Goal: Task Accomplishment & Management: Manage account settings

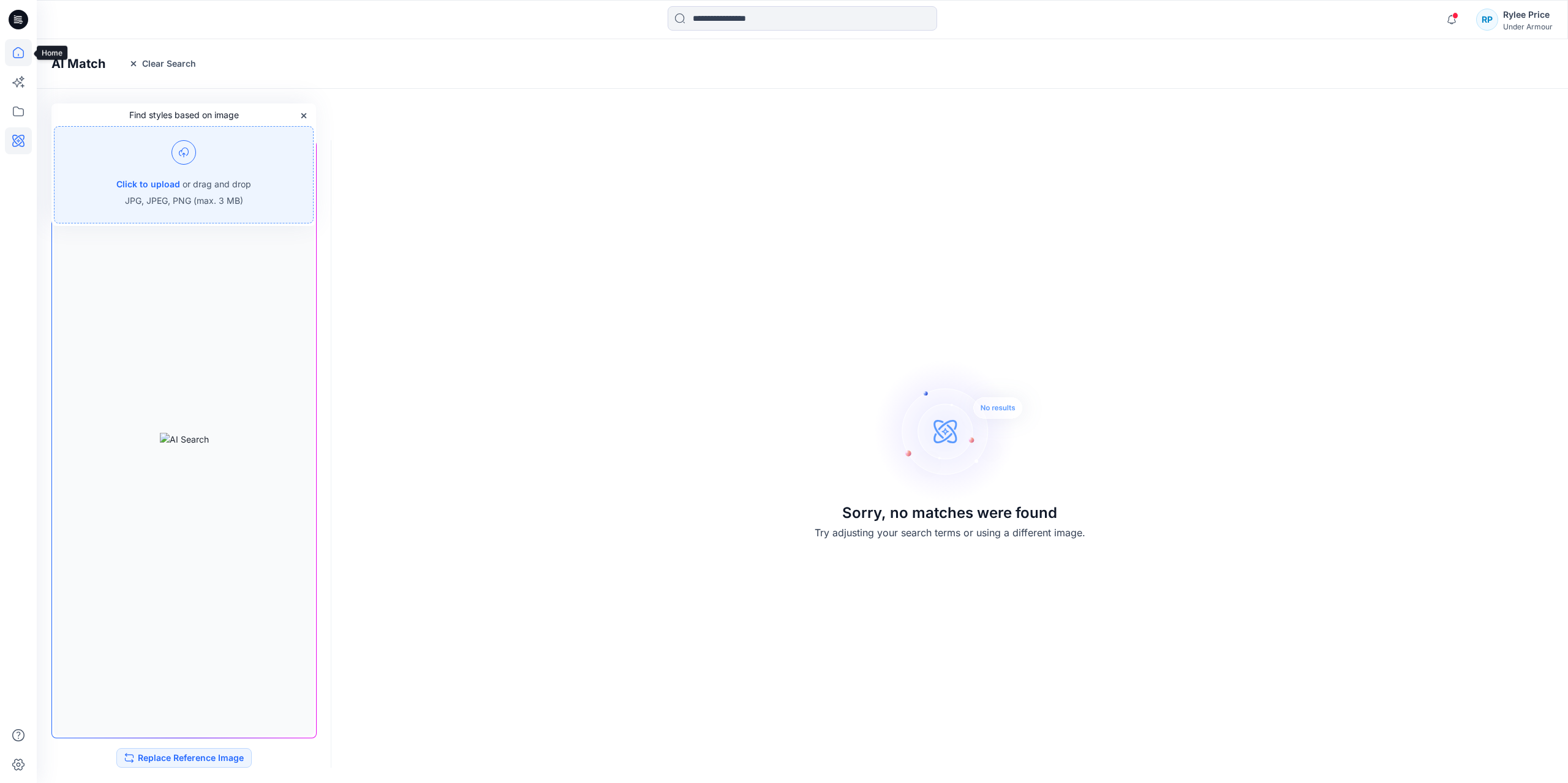
click at [16, 49] on icon at bounding box center [18, 52] width 27 height 27
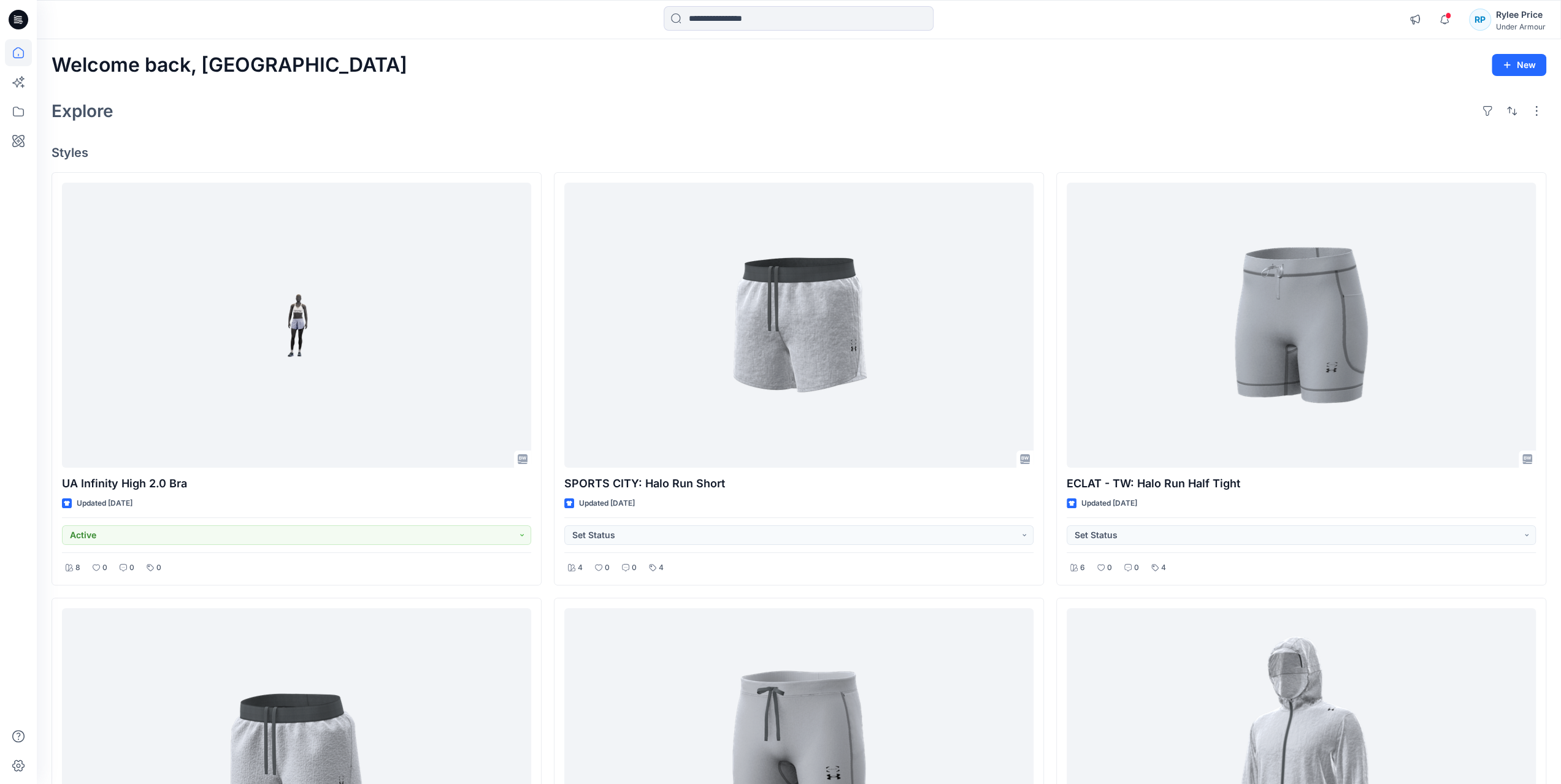
click at [17, 12] on icon at bounding box center [18, 19] width 20 height 20
click at [12, 16] on icon at bounding box center [18, 19] width 20 height 20
click at [1518, 19] on div "Rylee Price" at bounding box center [1521, 14] width 50 height 14
click at [1463, 166] on p "Organization Settings" at bounding box center [1428, 164] width 87 height 23
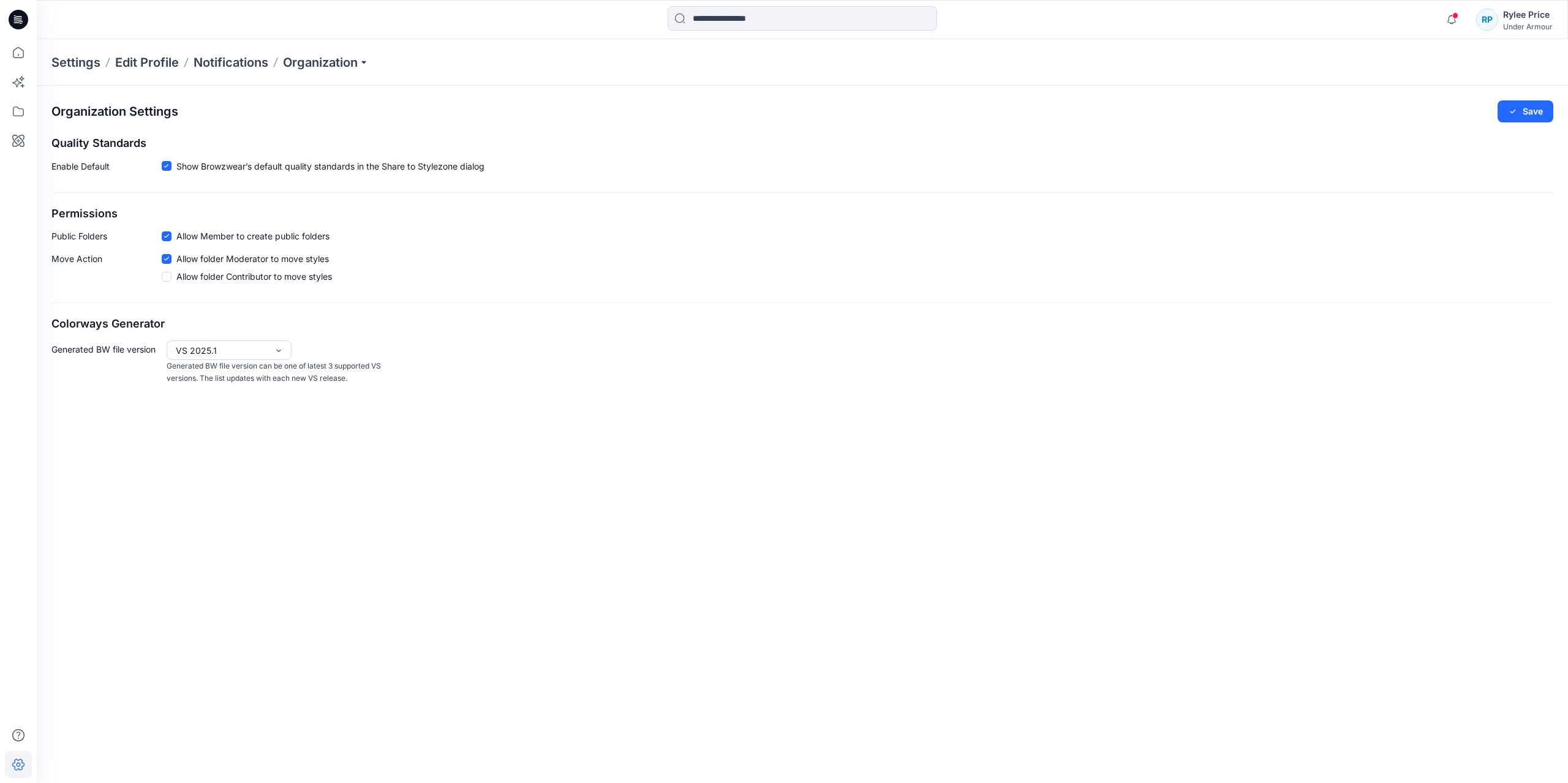
click at [72, 68] on p "Settings" at bounding box center [75, 63] width 49 height 17
click at [331, 65] on p "Organization" at bounding box center [325, 63] width 86 height 17
click at [288, 95] on link "Invite/Edit Users" at bounding box center [327, 90] width 179 height 25
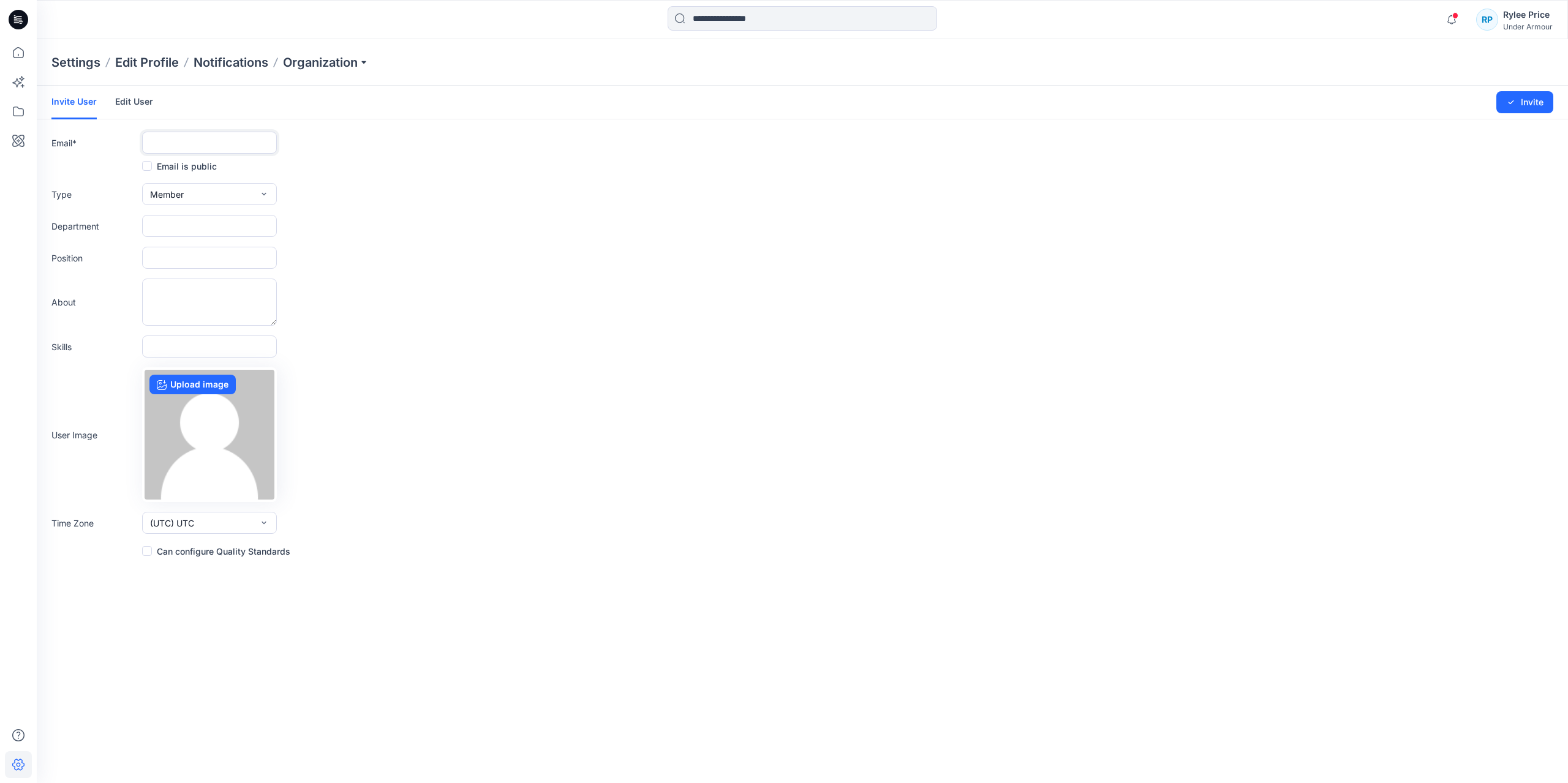
click at [172, 142] on input "text" at bounding box center [209, 142] width 135 height 22
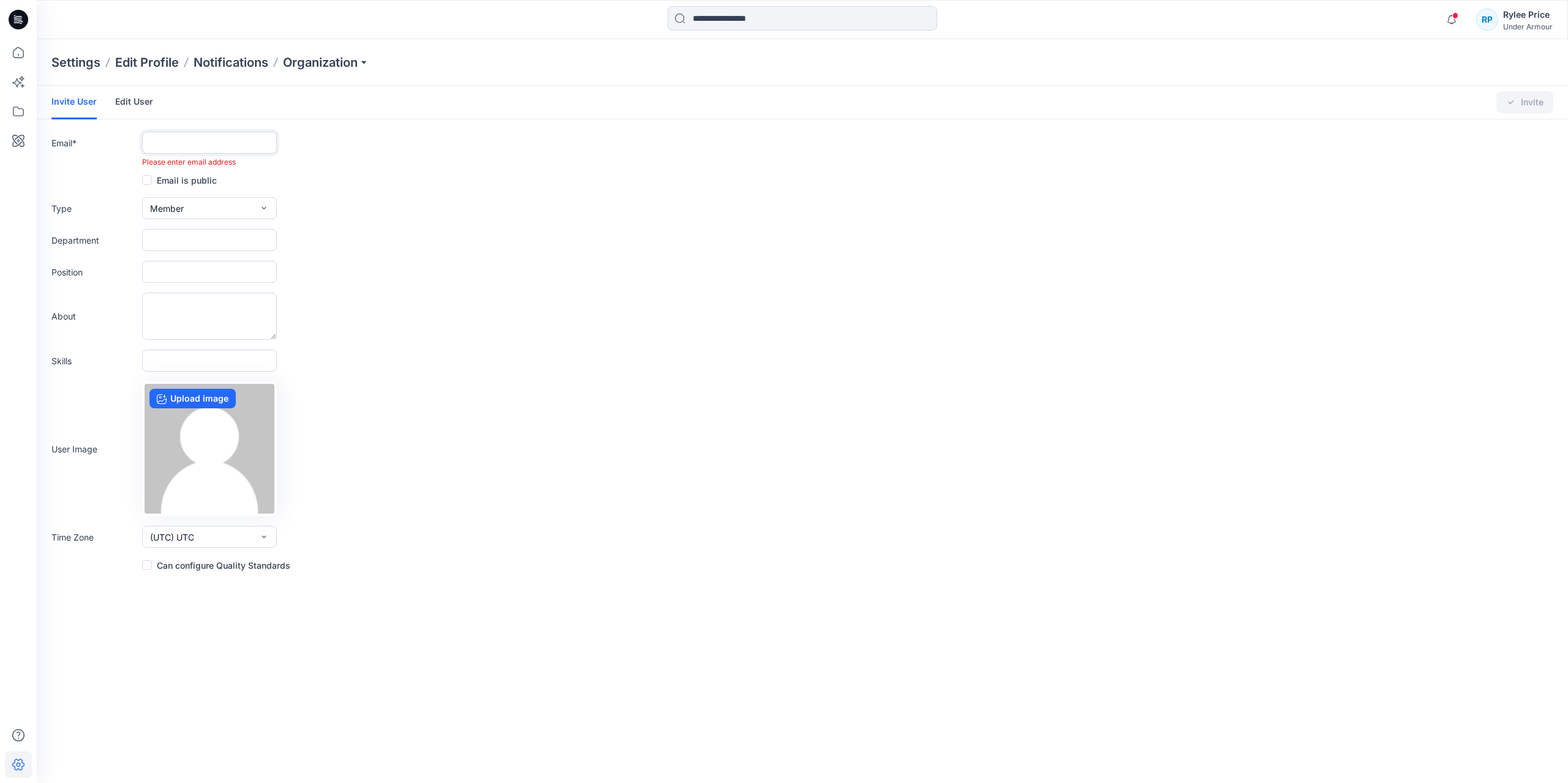
click at [191, 148] on input "text" at bounding box center [209, 142] width 135 height 22
paste input "**********"
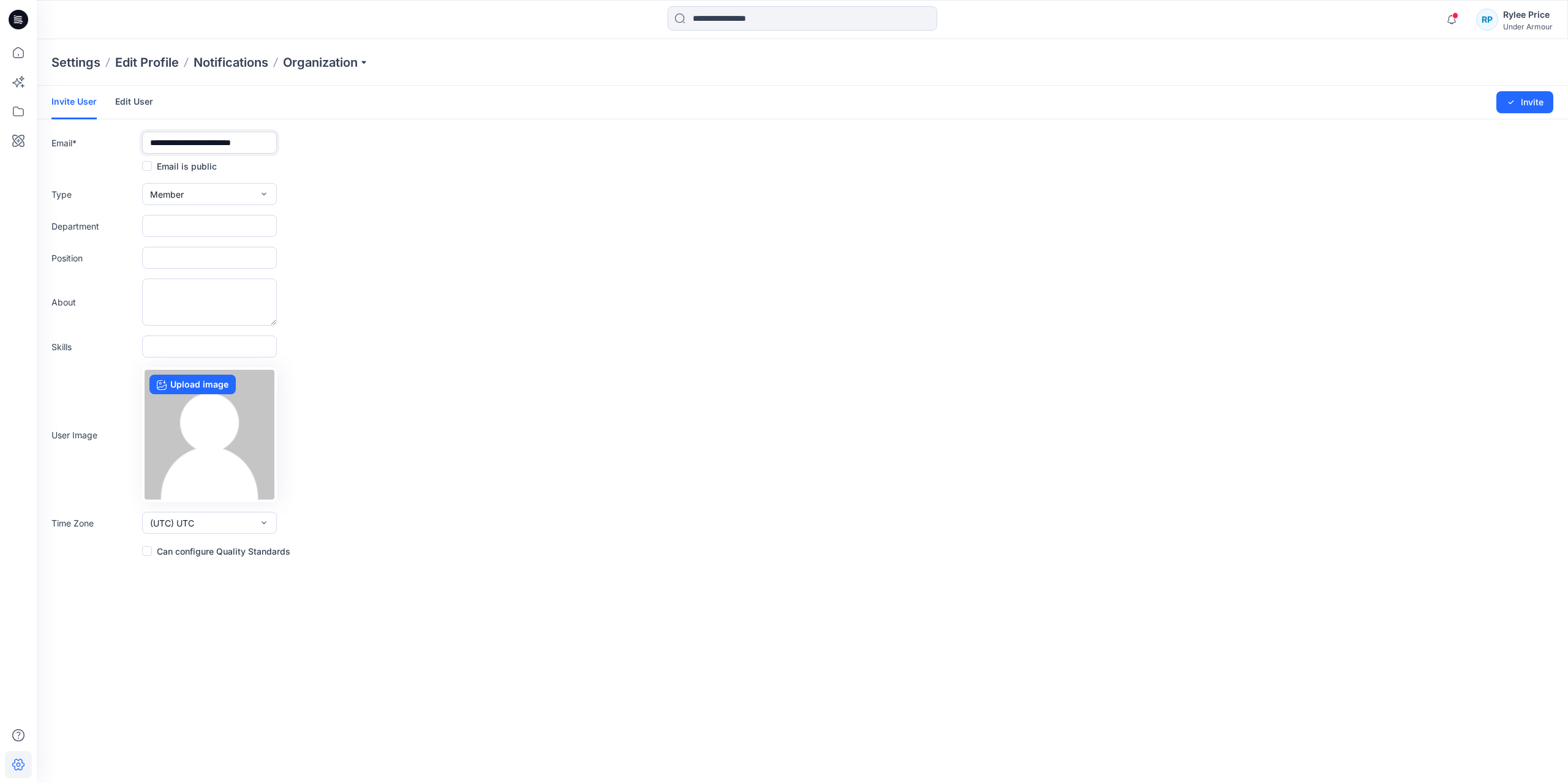
type input "**********"
click at [190, 216] on input "text" at bounding box center [209, 225] width 135 height 22
click at [221, 195] on button "Member" at bounding box center [209, 193] width 135 height 22
click at [190, 271] on button "Admin" at bounding box center [209, 271] width 129 height 25
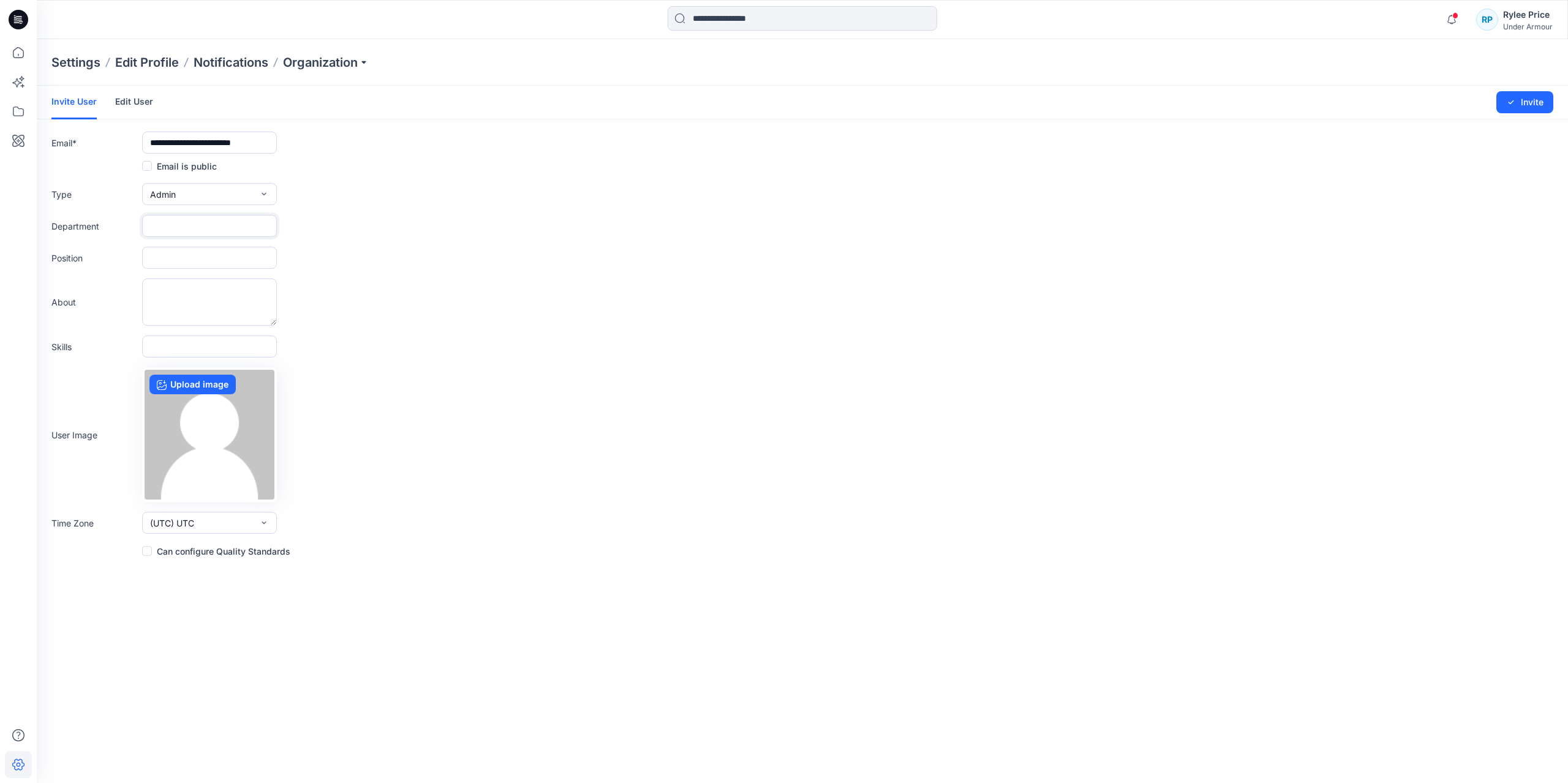
click at [224, 224] on input "text" at bounding box center [209, 225] width 135 height 22
click at [1527, 108] on button "Invite" at bounding box center [1524, 102] width 57 height 22
